Goal: Task Accomplishment & Management: Use online tool/utility

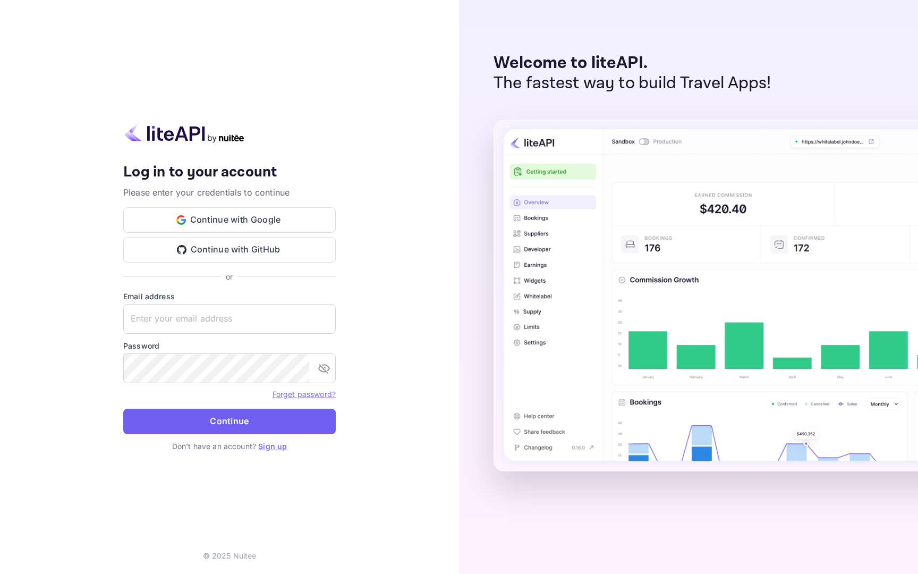
type input "[EMAIL_ADDRESS][DOMAIN_NAME]"
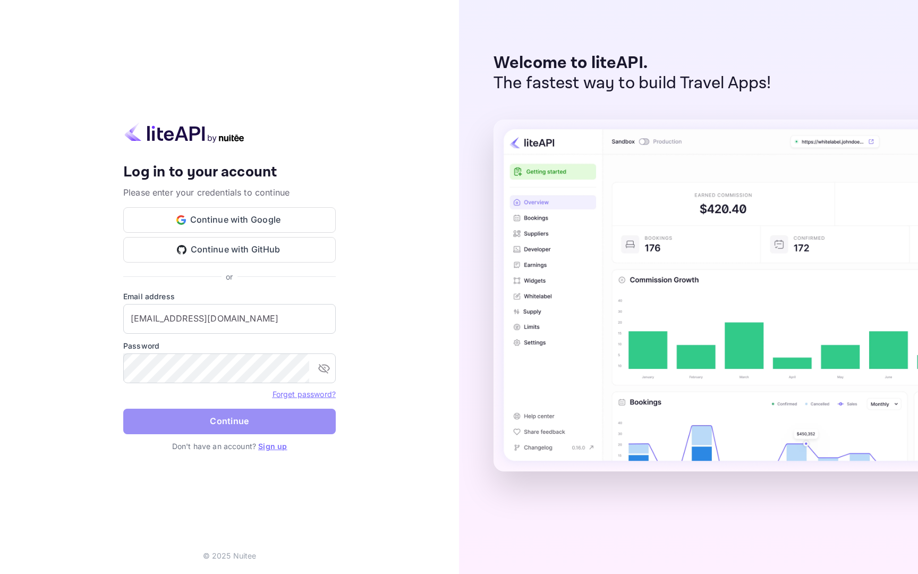
click at [252, 418] on button "Continue" at bounding box center [229, 422] width 213 height 26
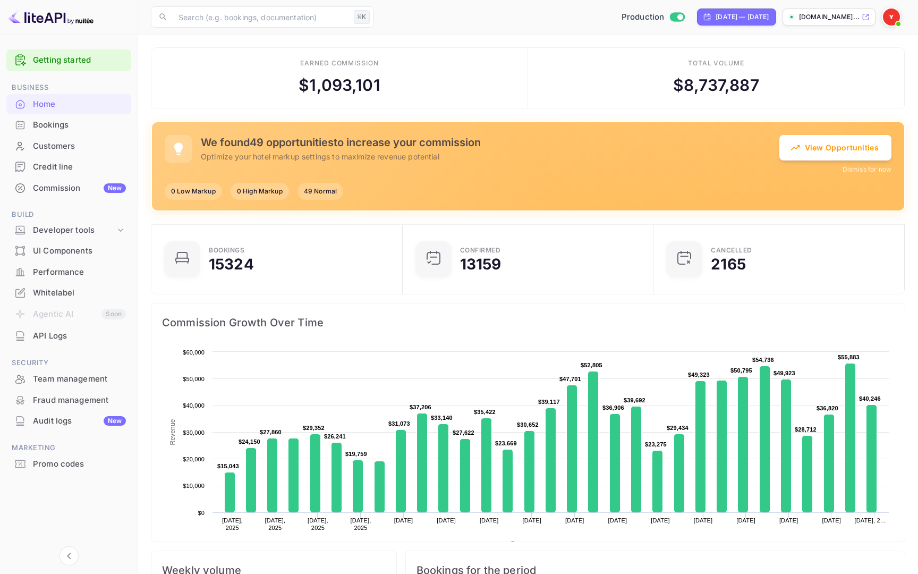
scroll to position [6, 0]
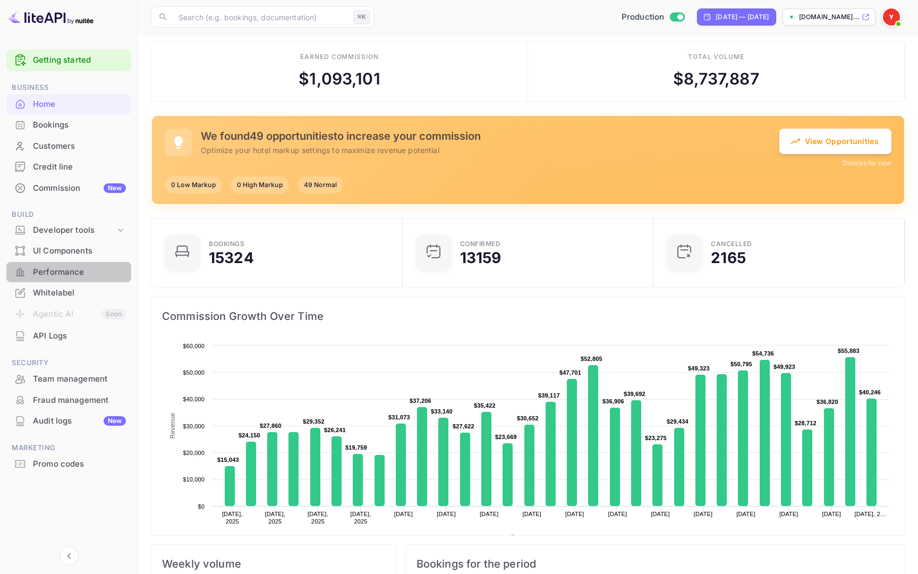
click at [62, 270] on div "Performance" at bounding box center [79, 272] width 93 height 12
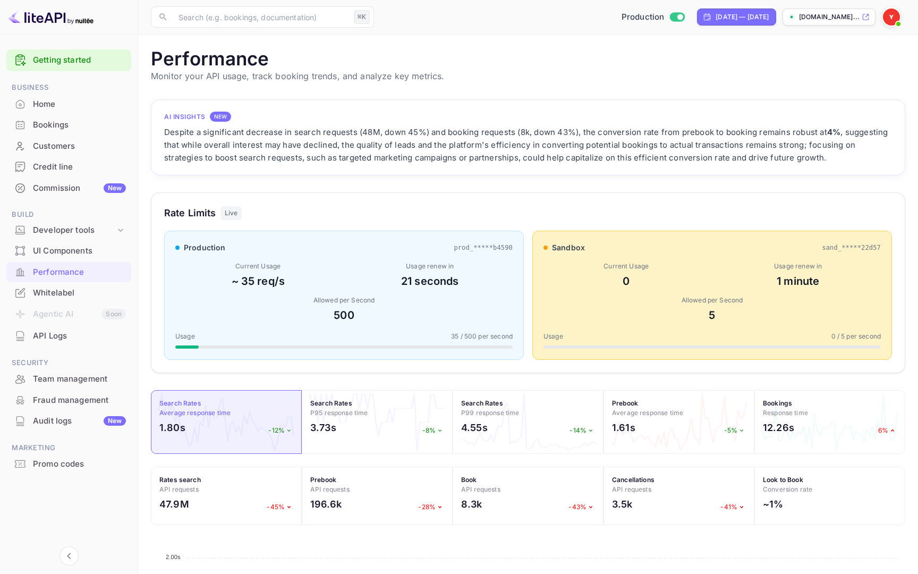
scroll to position [6, 0]
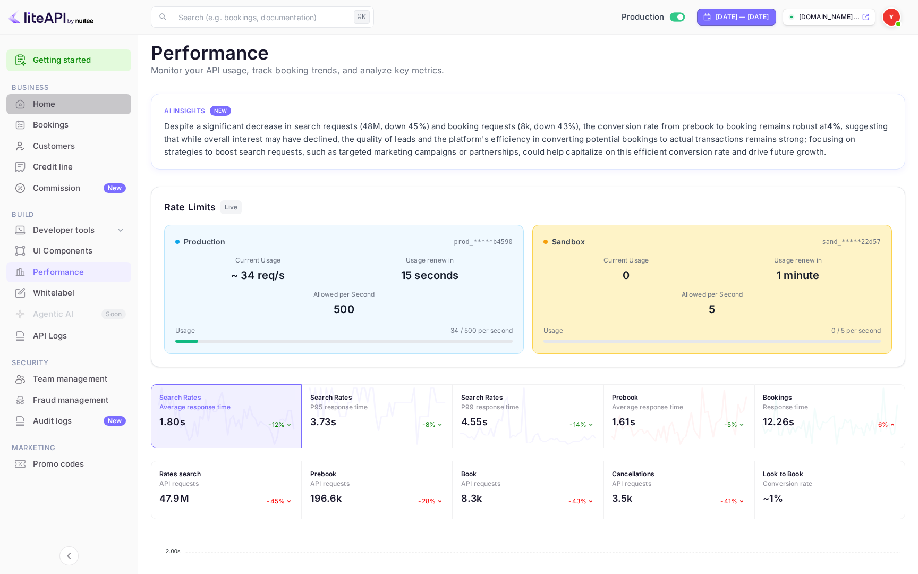
click at [58, 104] on div "Home" at bounding box center [79, 104] width 93 height 12
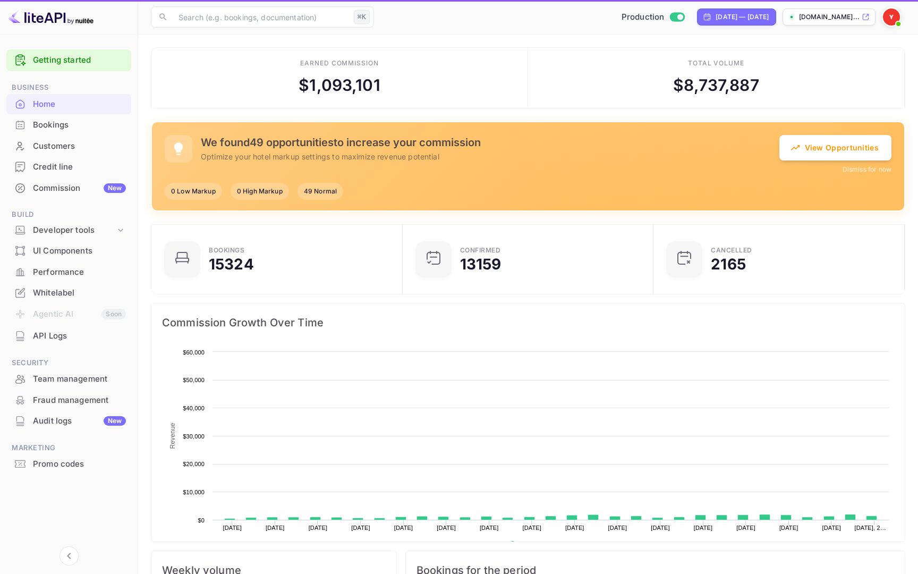
scroll to position [173, 245]
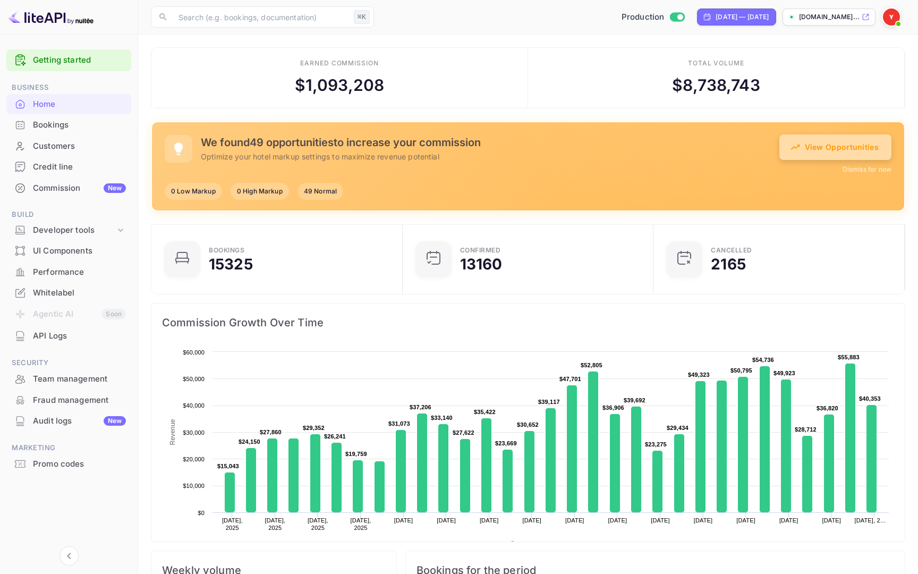
click at [843, 145] on button "View Opportunities" at bounding box center [836, 147] width 112 height 26
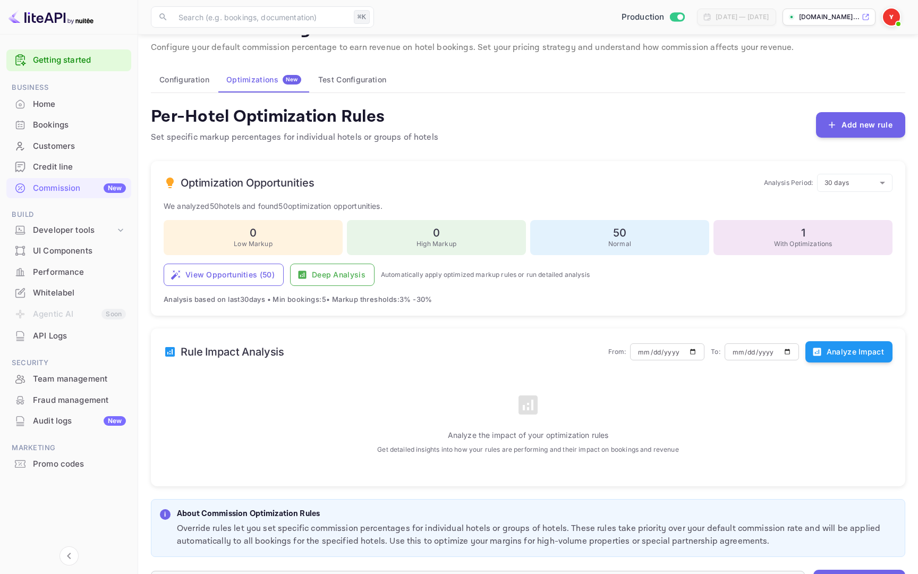
scroll to position [15, 0]
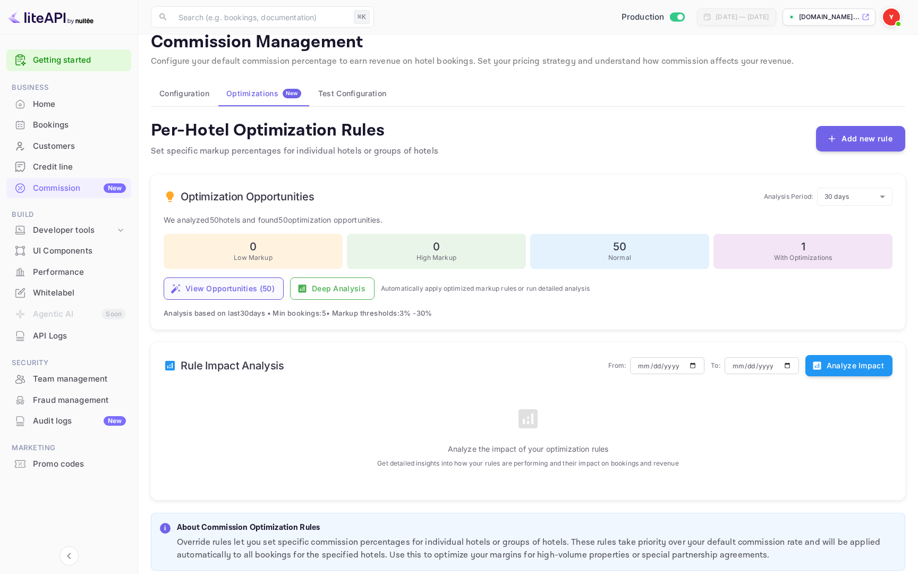
click at [262, 290] on button "View Opportunities ( 50 )" at bounding box center [224, 288] width 120 height 22
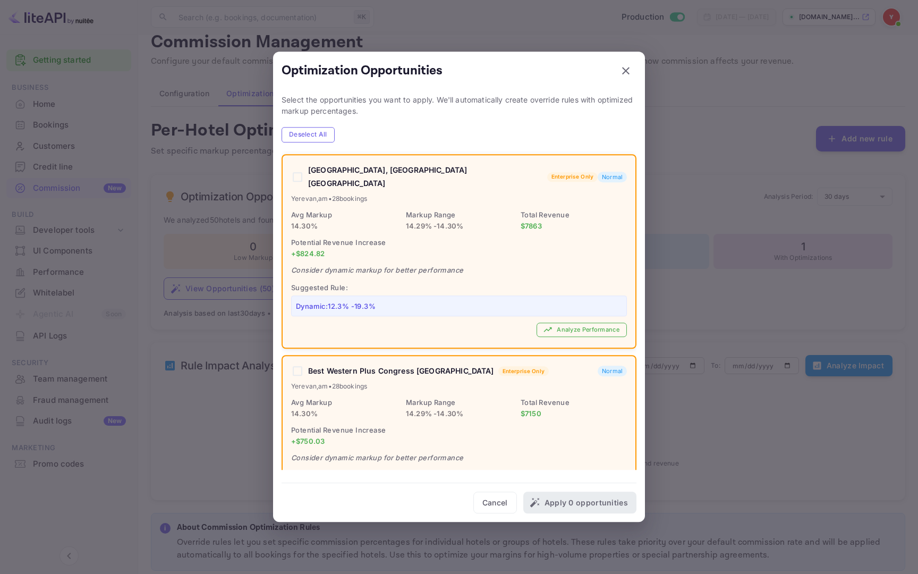
scroll to position [7428, 0]
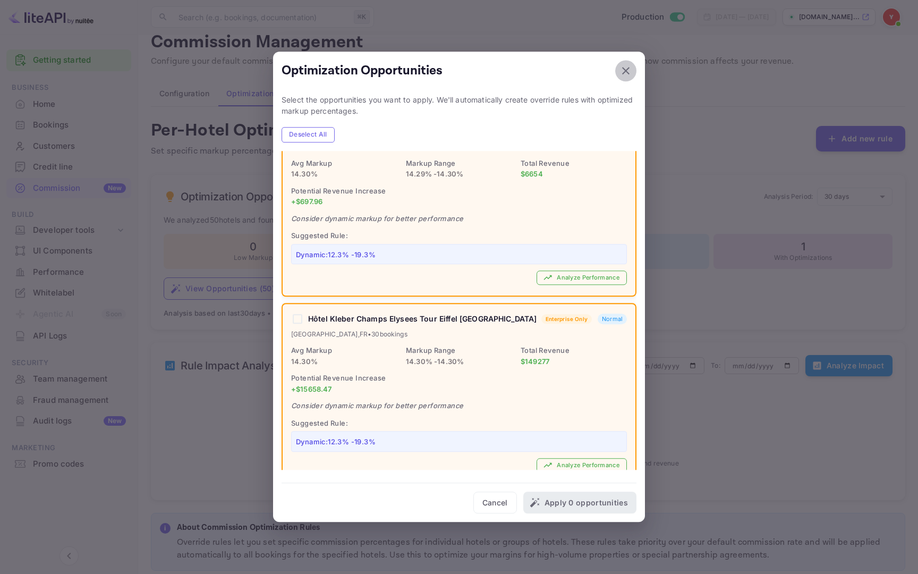
click at [627, 70] on icon "button" at bounding box center [625, 70] width 7 height 7
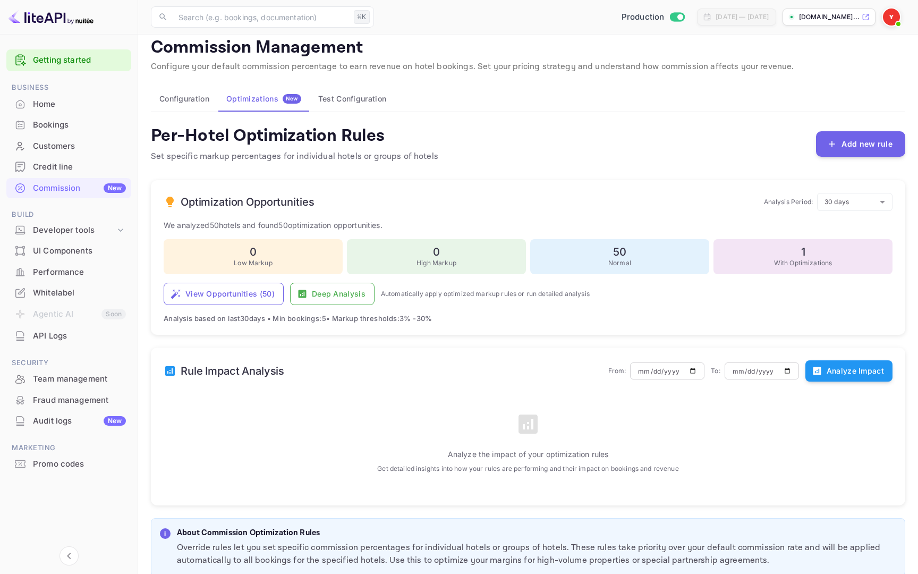
scroll to position [27, 0]
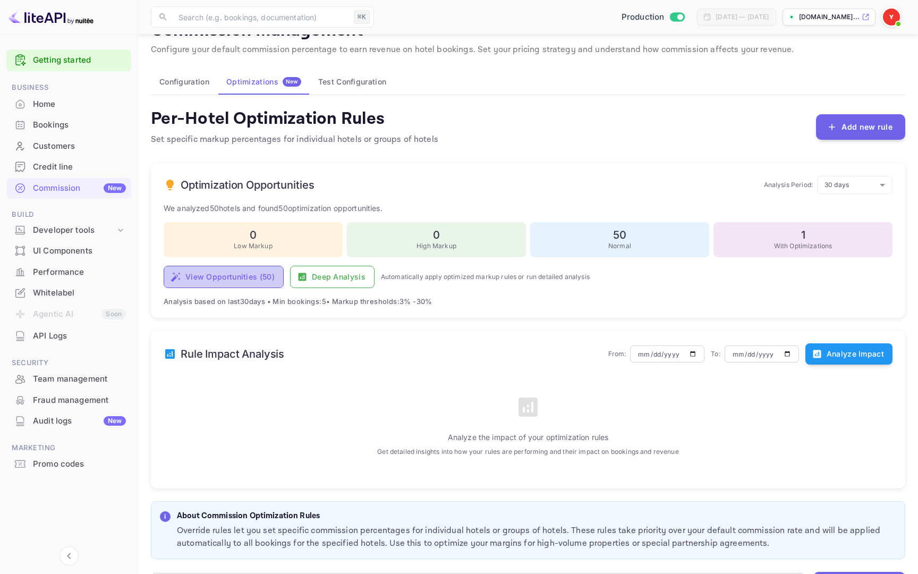
click at [246, 276] on button "View Opportunities ( 50 )" at bounding box center [224, 277] width 120 height 22
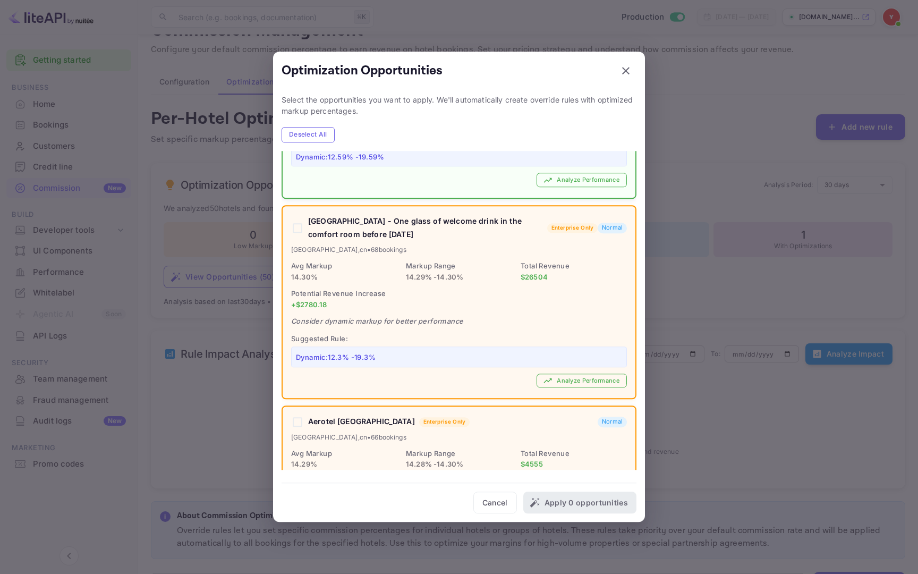
scroll to position [363, 0]
drag, startPoint x: 293, startPoint y: 331, endPoint x: 398, endPoint y: 348, distance: 106.7
click at [399, 349] on div "Suggested Rule: Dynamic: 12.3 % - 19.3 %" at bounding box center [459, 349] width 336 height 36
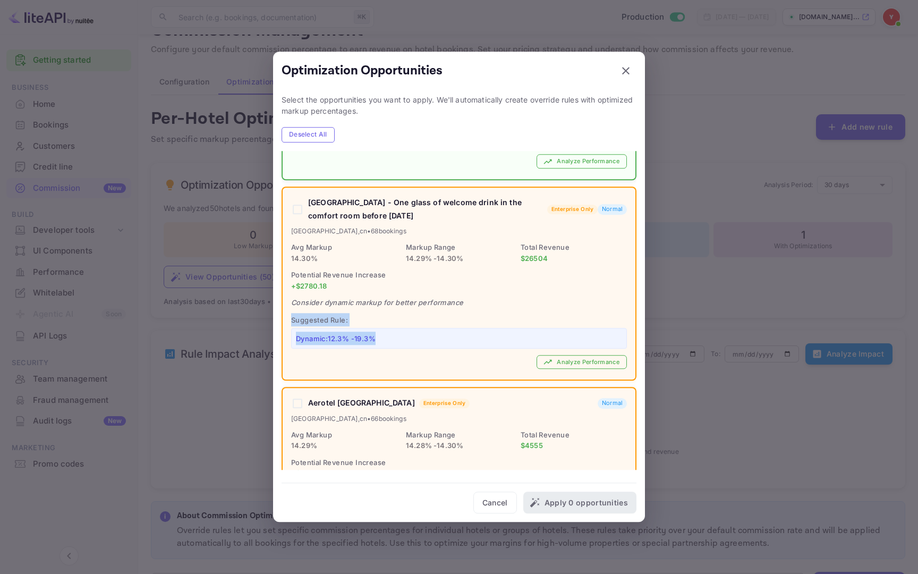
scroll to position [383, 0]
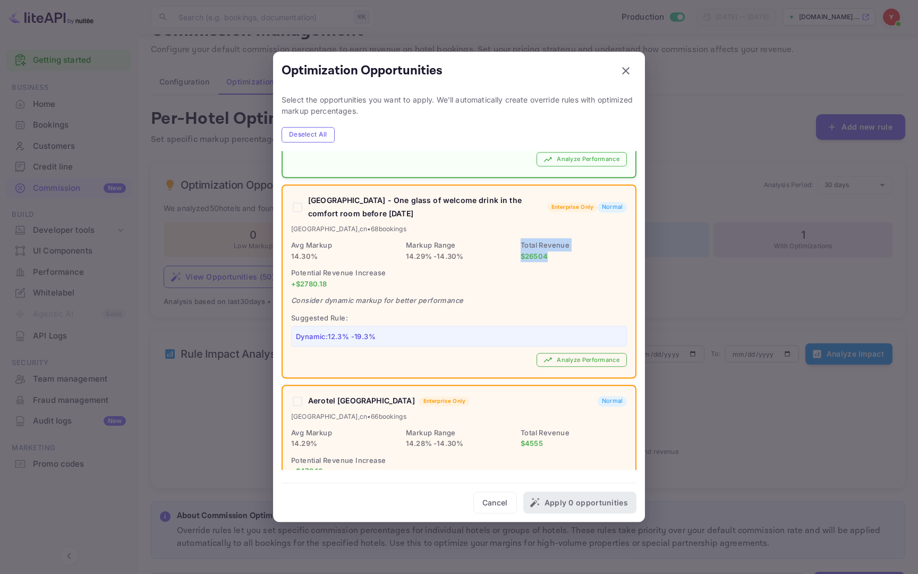
drag, startPoint x: 522, startPoint y: 241, endPoint x: 556, endPoint y: 253, distance: 35.5
click at [556, 253] on div "Total Revenue $ 26504" at bounding box center [574, 249] width 106 height 23
click at [514, 284] on p "+$ 2780.18" at bounding box center [459, 284] width 336 height 11
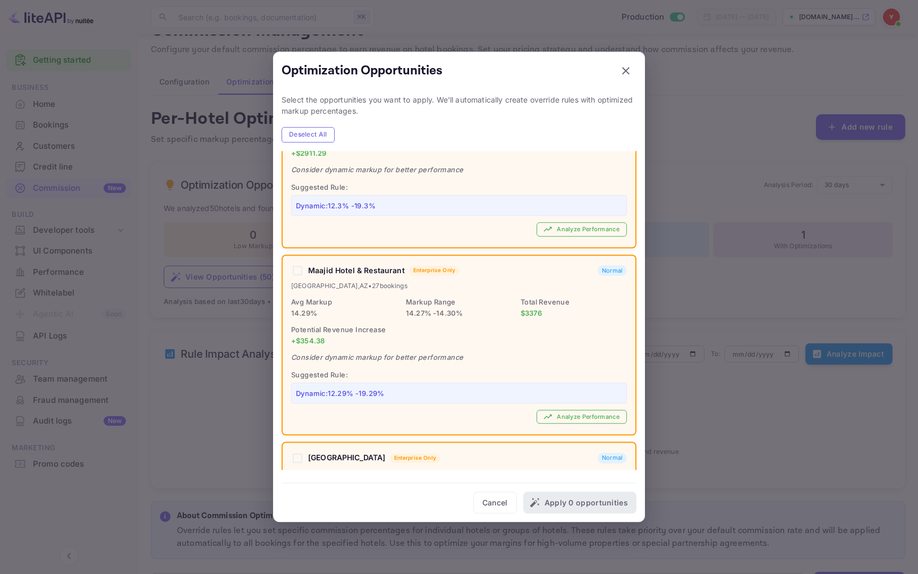
scroll to position [8639, 0]
